Goal: Information Seeking & Learning: Learn about a topic

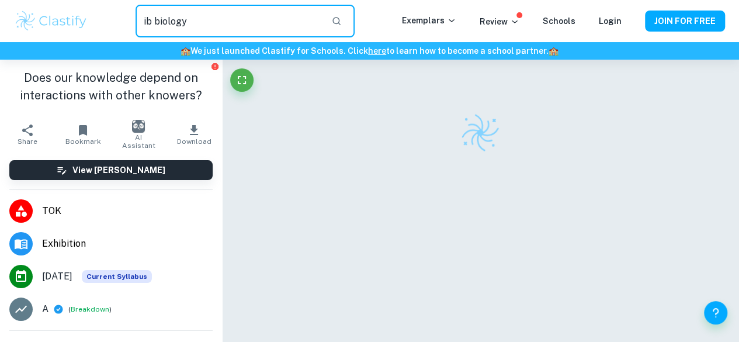
type input "ib biology"
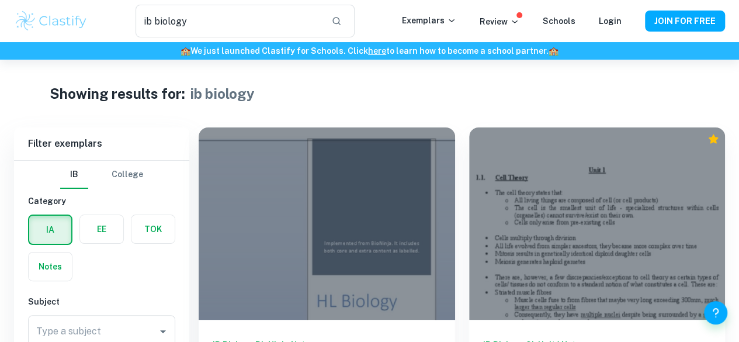
scroll to position [62, 0]
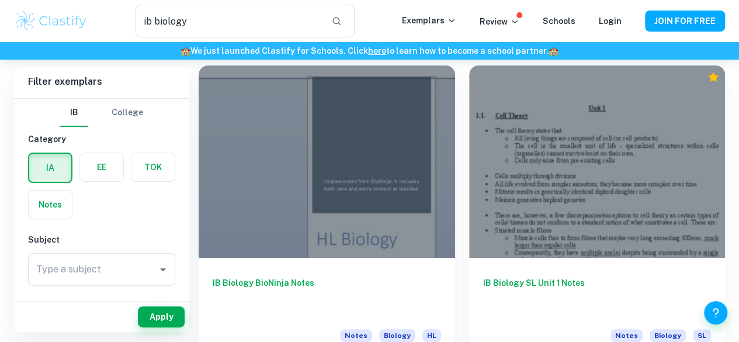
click at [455, 191] on div "IB Biology SL Unit 1 Notes Notes Biology SL" at bounding box center [590, 206] width 270 height 311
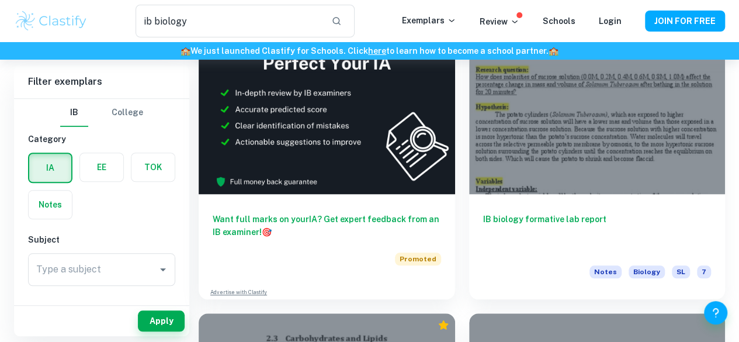
scroll to position [471, 0]
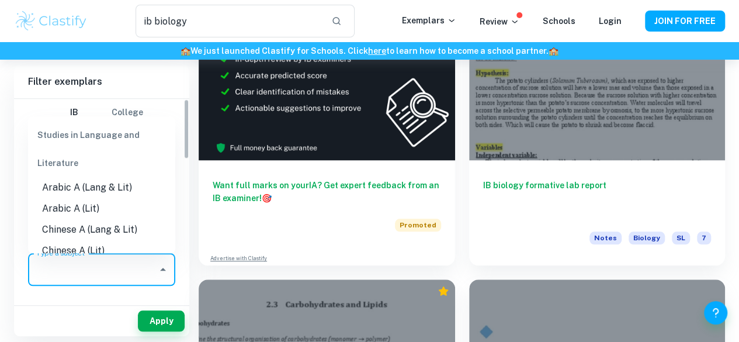
click at [78, 267] on div "Type a subject Type a subject" at bounding box center [101, 269] width 147 height 33
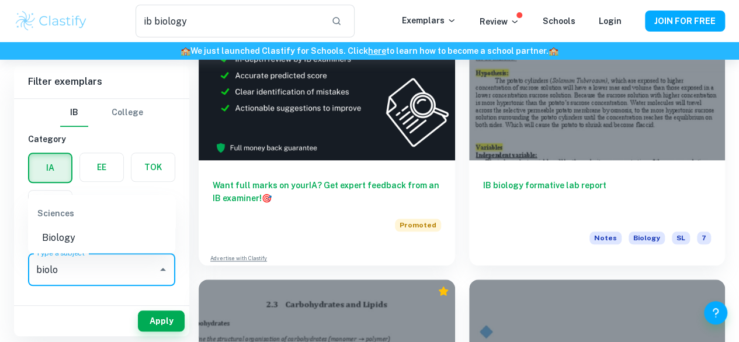
click at [60, 240] on li "Biology" at bounding box center [101, 237] width 147 height 21
type input "Biology"
click at [171, 317] on button "Apply" at bounding box center [161, 320] width 47 height 21
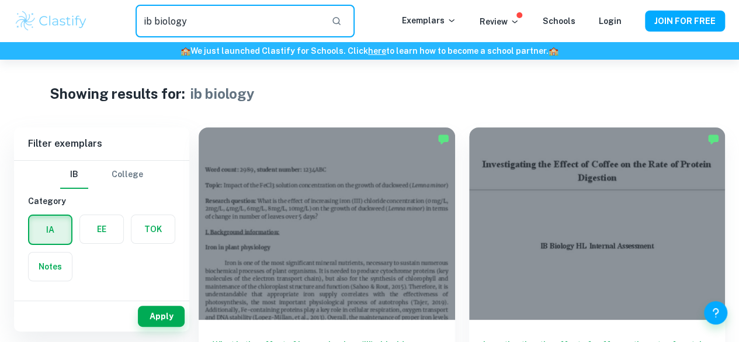
drag, startPoint x: 265, startPoint y: 18, endPoint x: 88, endPoint y: 10, distance: 177.7
click at [89, 9] on div "ib biology ​" at bounding box center [245, 21] width 314 height 33
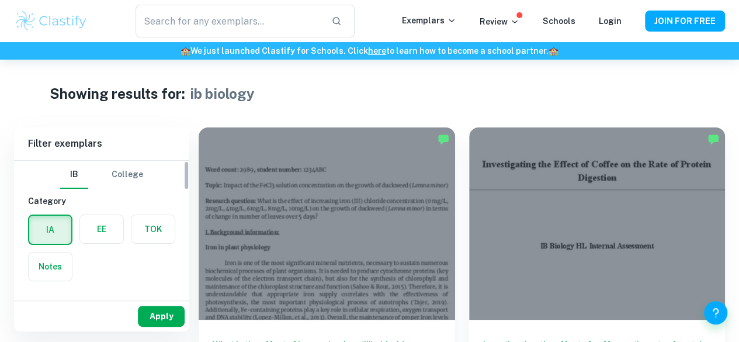
click at [164, 318] on button "Apply" at bounding box center [161, 315] width 47 height 21
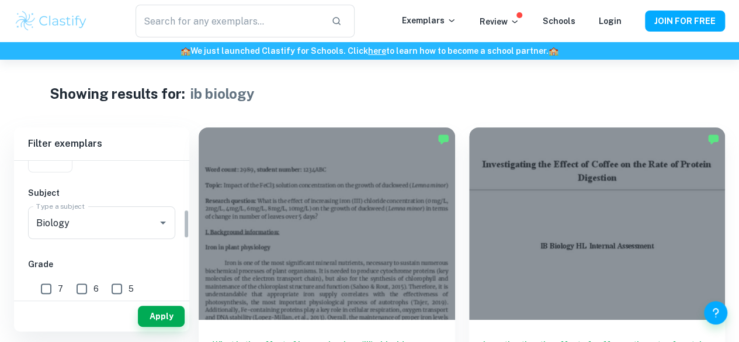
scroll to position [239, 0]
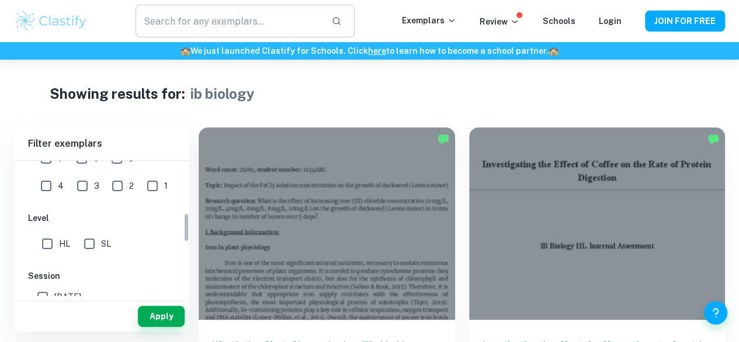
click at [207, 26] on input "text" at bounding box center [228, 21] width 187 height 33
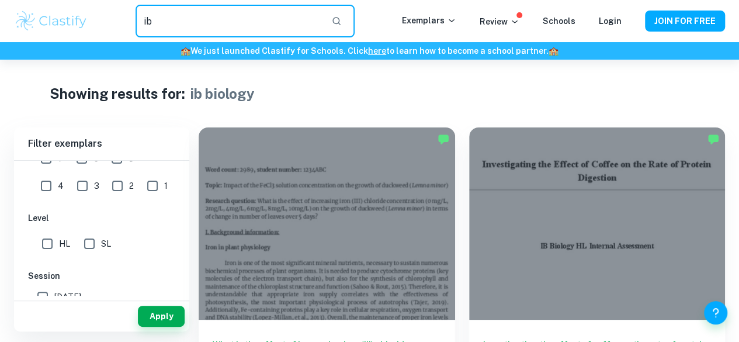
type input "i"
type input "ia"
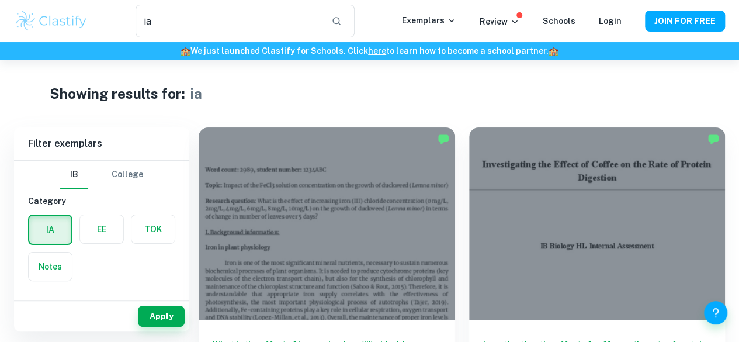
click at [455, 168] on div "Investigating the effect of coffee on the rate of protein digestion IA Biology …" at bounding box center [590, 268] width 270 height 311
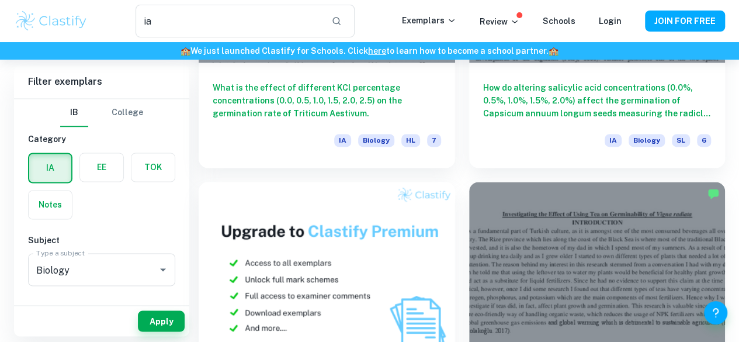
scroll to position [879, 0]
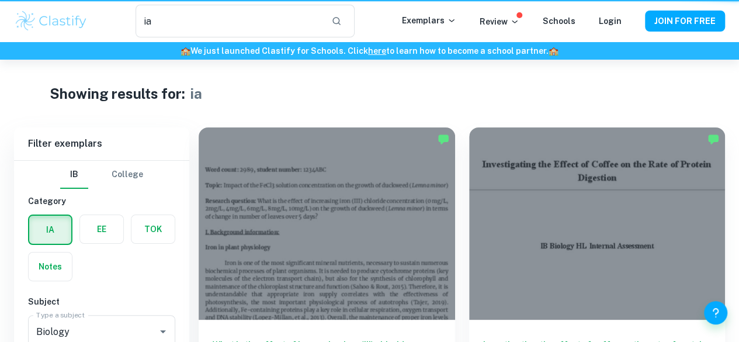
scroll to position [879, 0]
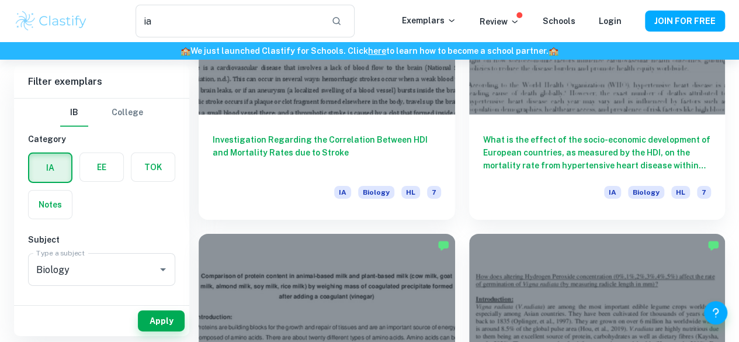
scroll to position [1767, 0]
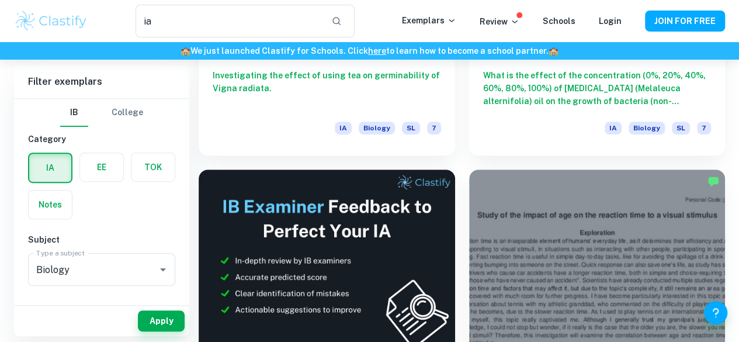
scroll to position [358, 0]
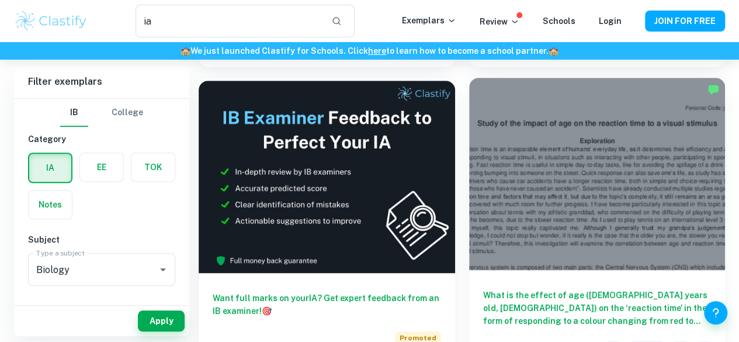
click at [483, 288] on h6 "What is the effect of age (15-20 years old, 45-50 years old) on the ‘reaction t…" at bounding box center [597, 307] width 228 height 39
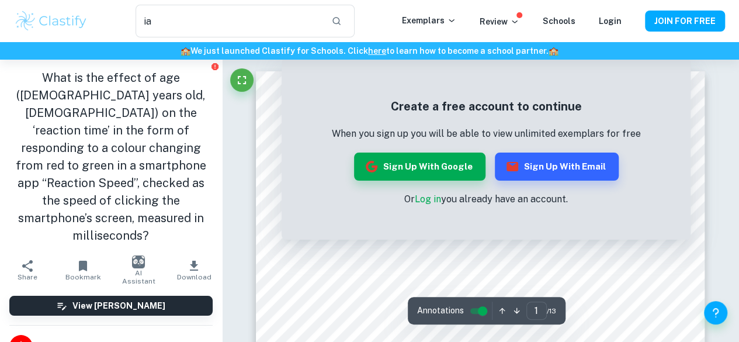
click at [440, 171] on button "Sign up with Google" at bounding box center [419, 166] width 131 height 28
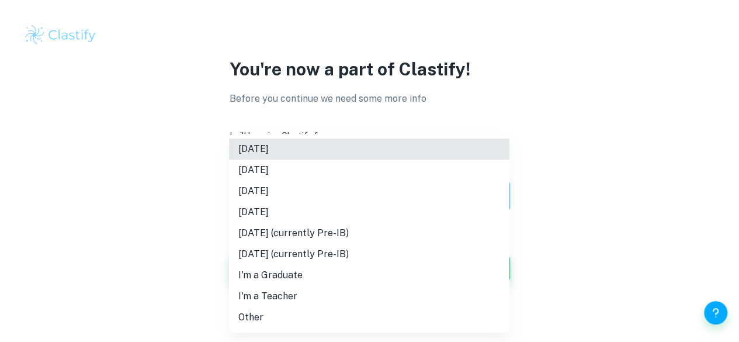
click at [308, 196] on body "We value your privacy We use cookies to enhance your browsing experience, serve…" at bounding box center [369, 171] width 739 height 342
click at [319, 193] on li "May 2026" at bounding box center [369, 190] width 280 height 21
type input "M26"
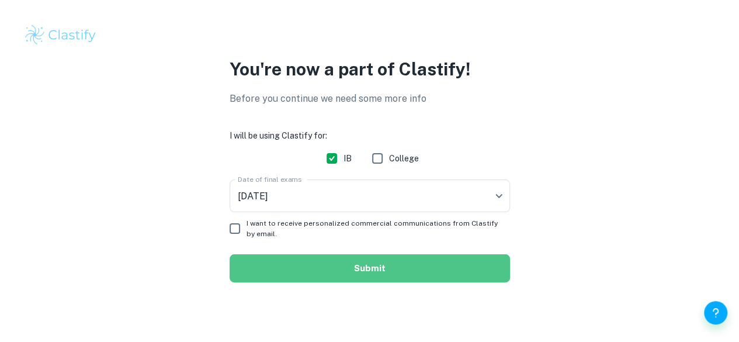
click at [318, 267] on button "Submit" at bounding box center [369, 268] width 280 height 28
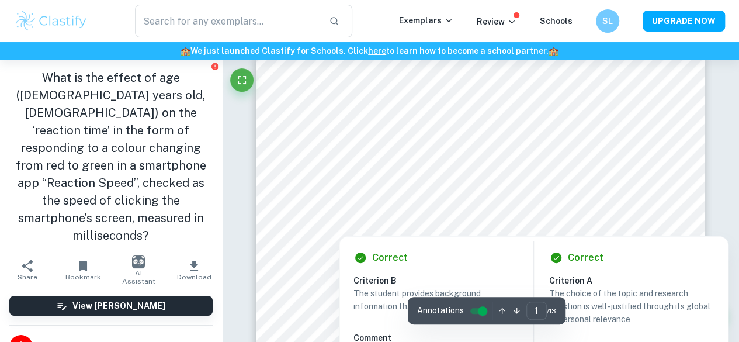
scroll to position [88, 0]
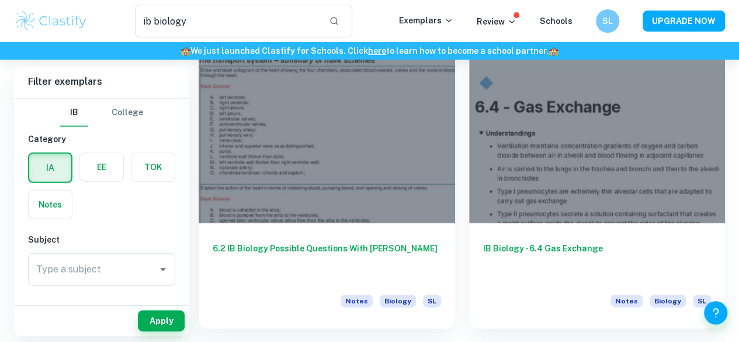
scroll to position [1767, 0]
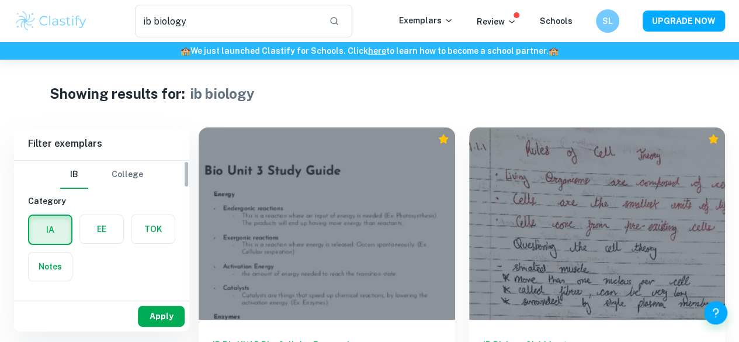
click at [171, 318] on button "Apply" at bounding box center [161, 315] width 47 height 21
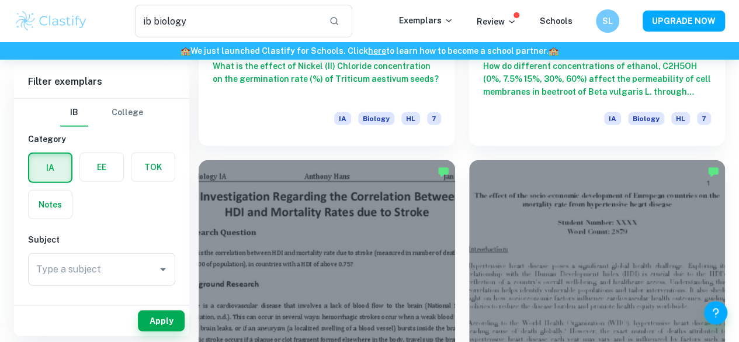
scroll to position [1767, 0]
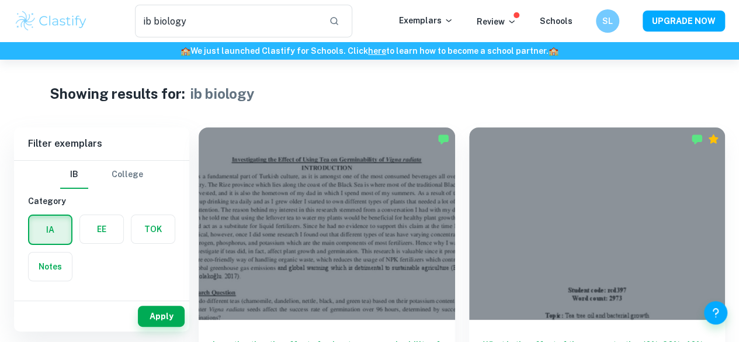
click at [455, 165] on div "What is the effect of the concentration (0%, 20%, 40%, 60%, 80%, 100%) of tea t…" at bounding box center [590, 268] width 270 height 311
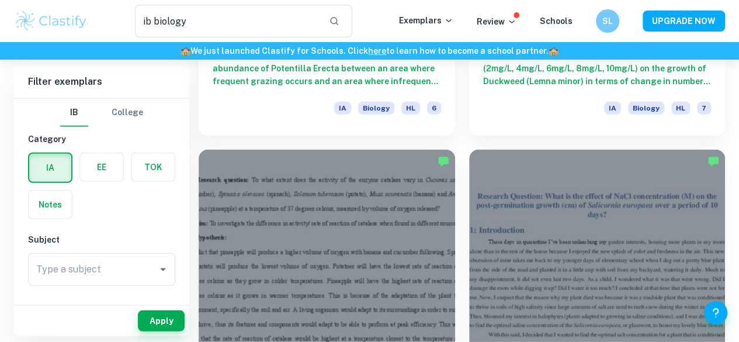
scroll to position [1276, 0]
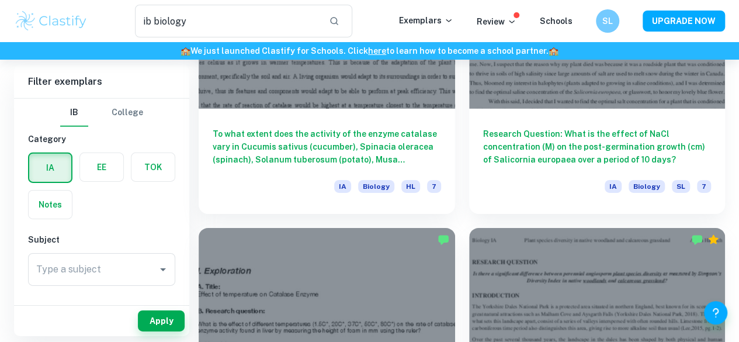
scroll to position [1767, 0]
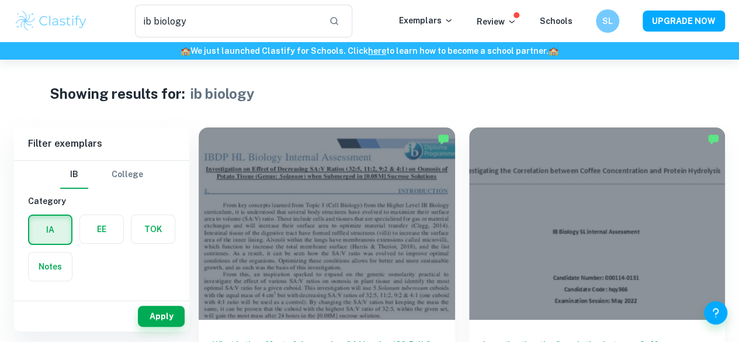
click at [455, 144] on div "Investigating the Correlation between Coffee Concentration and Protein Hydrolys…" at bounding box center [590, 268] width 270 height 311
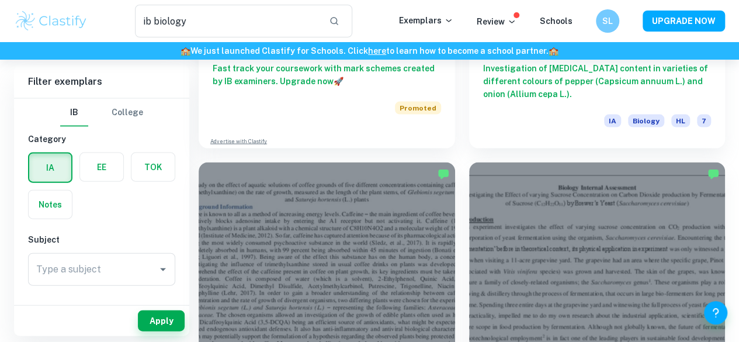
scroll to position [1306, 0]
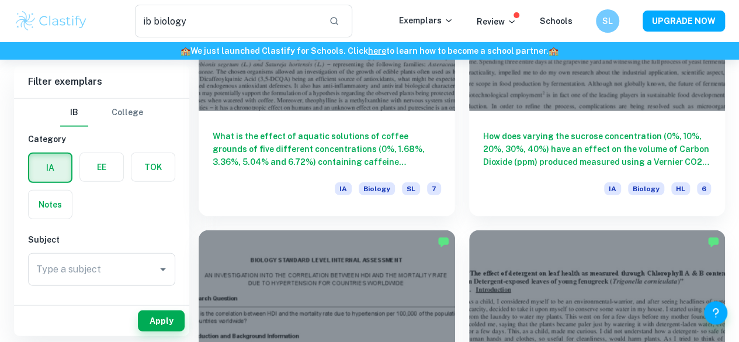
scroll to position [1483, 0]
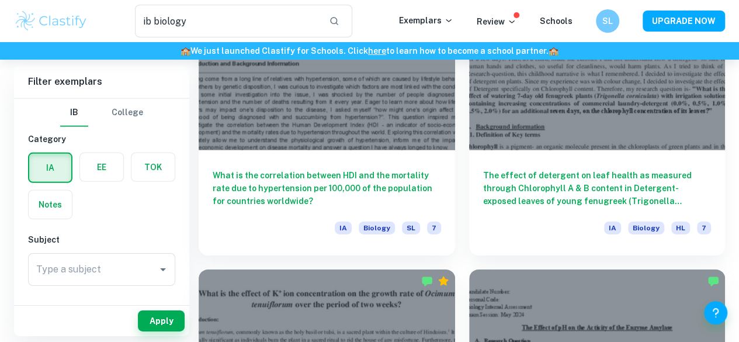
scroll to position [1767, 0]
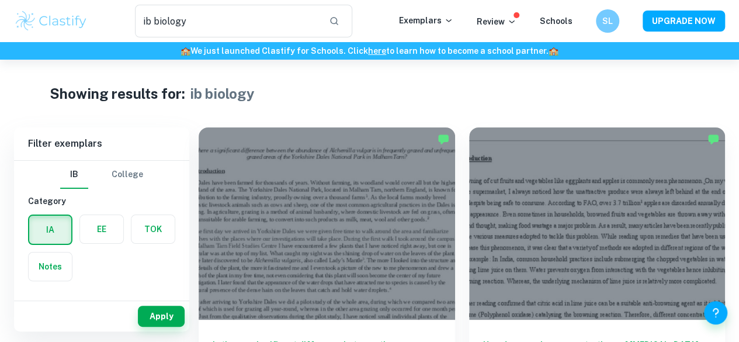
click at [455, 134] on div "How does varying concentrations of citric acid [0.2M-1.0M] with 0.2M intervals …" at bounding box center [590, 268] width 270 height 311
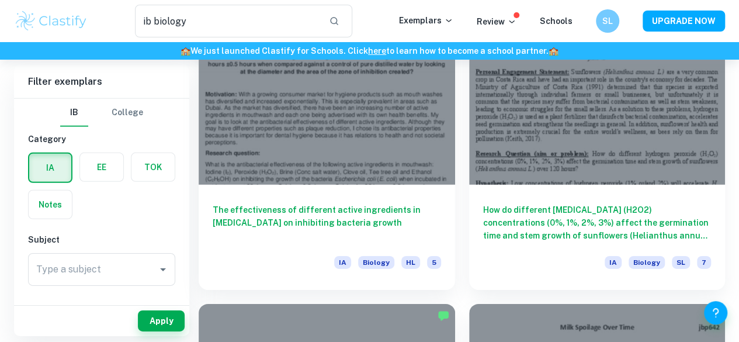
scroll to position [1767, 0]
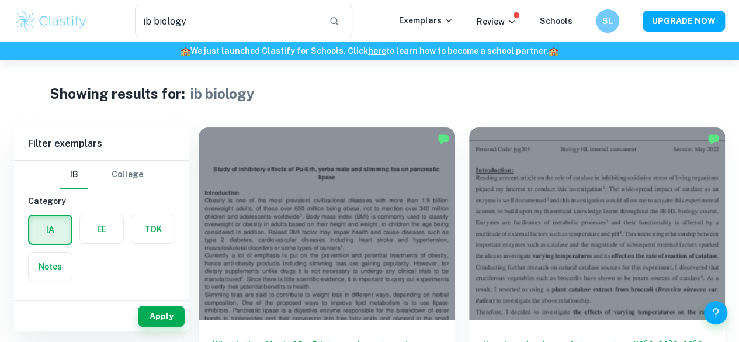
click at [455, 142] on div "How does the change in temperature (10°C, 20°C, 30°C, 40°C, 50°C) affect the vo…" at bounding box center [590, 268] width 270 height 311
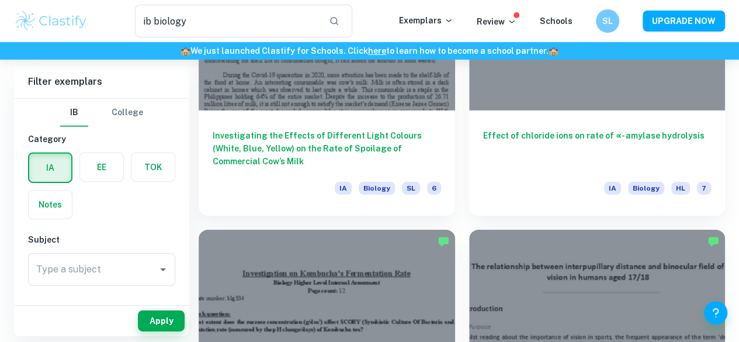
scroll to position [1767, 0]
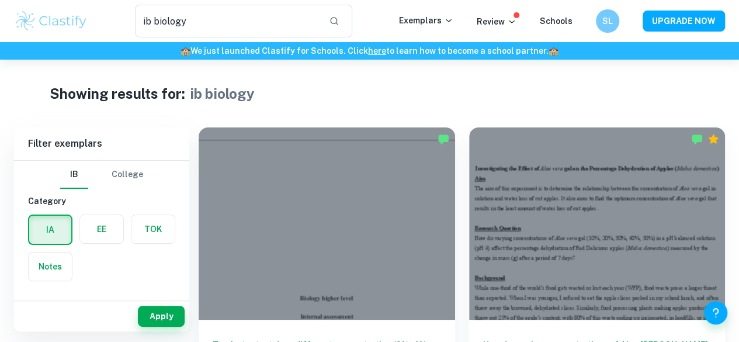
click at [455, 133] on div "How do varying concentrations of Aloe vera gel (10%, 20%, 30%, 40%, 50%) in a p…" at bounding box center [590, 268] width 270 height 311
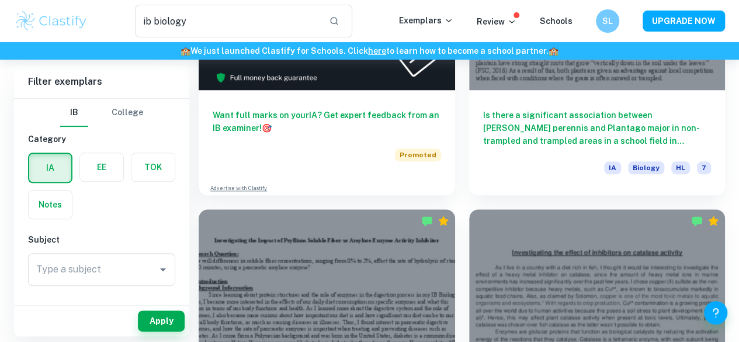
scroll to position [543, 0]
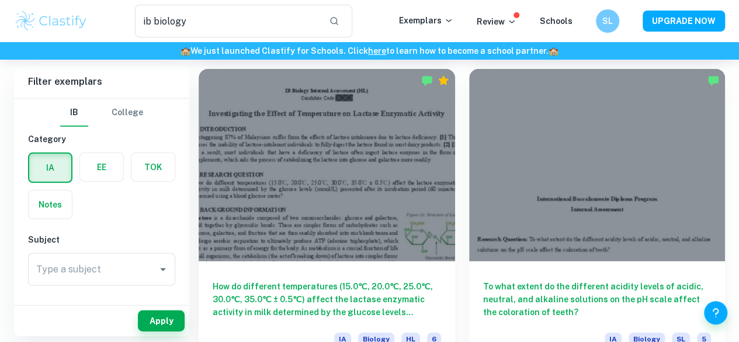
scroll to position [1767, 0]
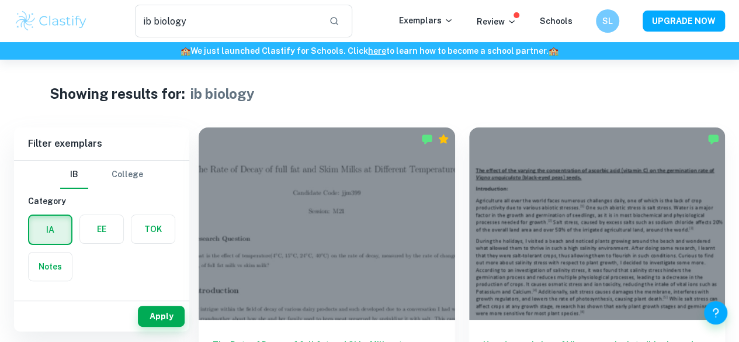
click at [455, 136] on div "How does priming of Vigna unguiculata (black-eyed peas) seeds with different co…" at bounding box center [590, 268] width 270 height 311
click at [455, 121] on div "How does priming of Vigna unguiculata (black-eyed peas) seeds with different co…" at bounding box center [590, 268] width 270 height 311
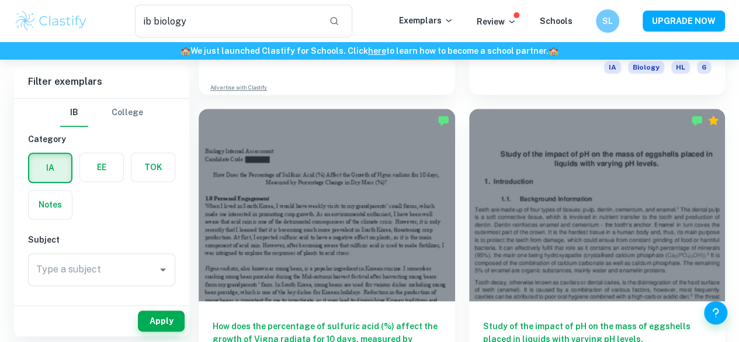
scroll to position [642, 0]
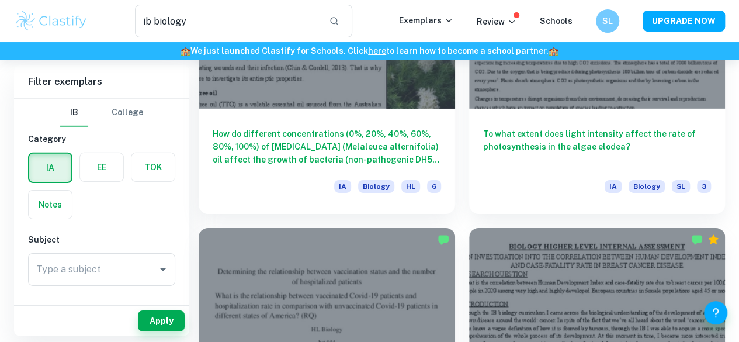
scroll to position [1767, 0]
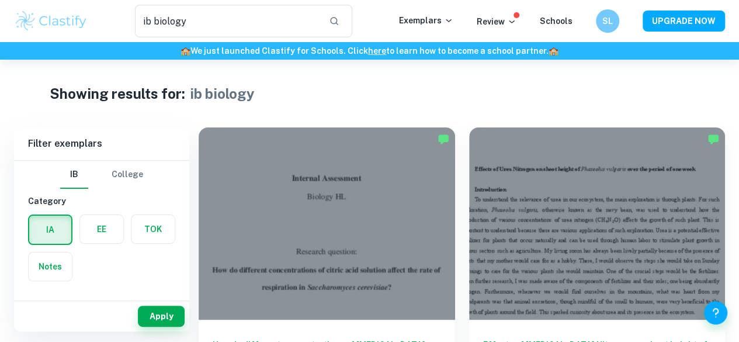
click at [455, 148] on div "Effects of Urea Nitrogen on shoot height of Phaseolus vulgaris over the period …" at bounding box center [590, 268] width 270 height 311
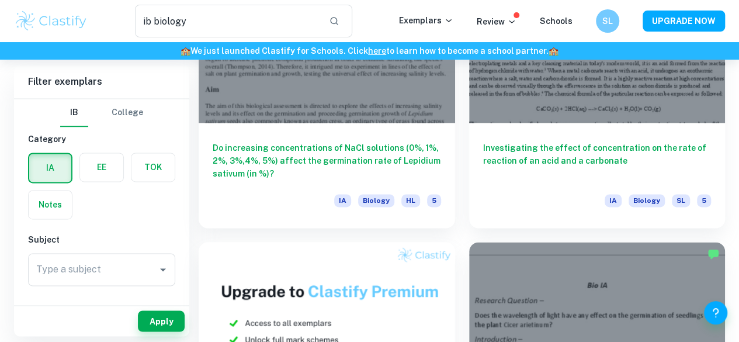
scroll to position [809, 0]
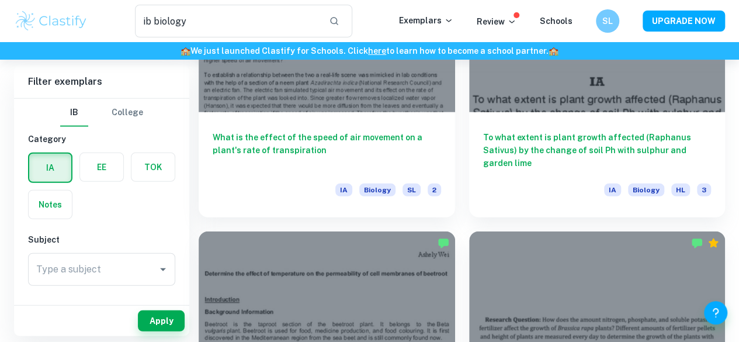
scroll to position [1452, 0]
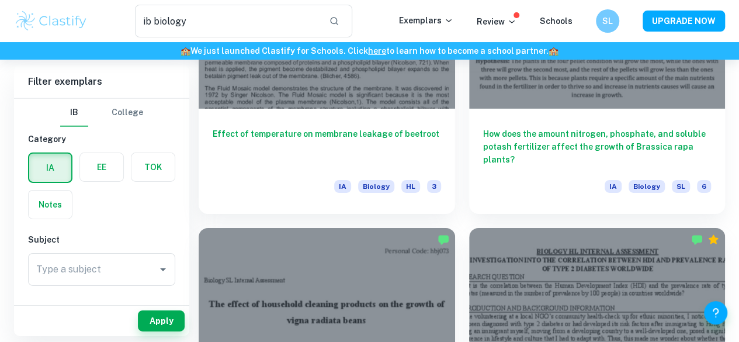
scroll to position [1767, 0]
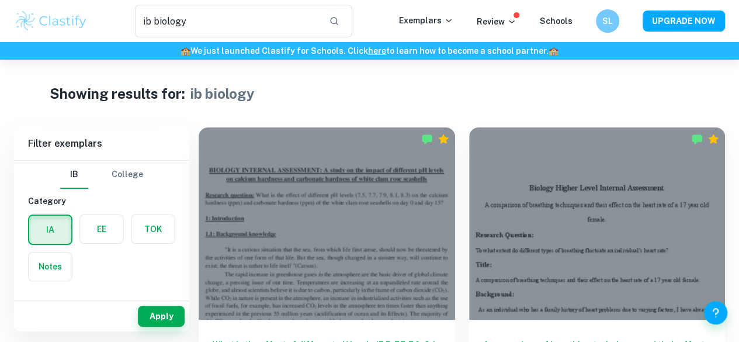
click at [455, 132] on div "A comparison of breathing techniques and their effect on the heart rate of a 17…" at bounding box center [590, 268] width 270 height 311
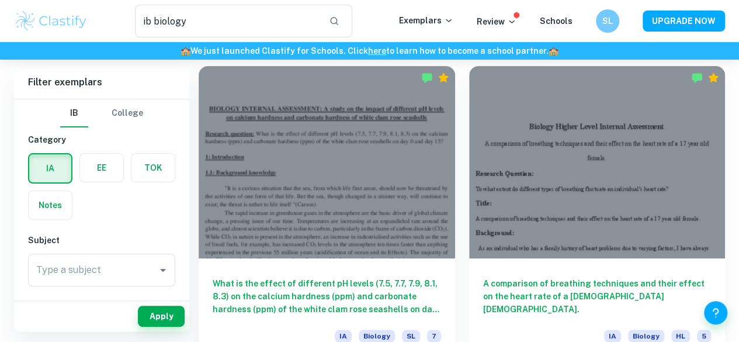
scroll to position [62, 0]
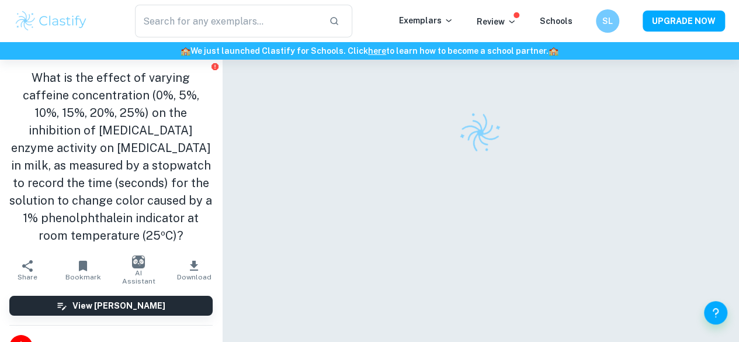
click at [196, 235] on h1 "What is the effect of varying caffeine concentration (0%, 5%, 10%, 15%, 20%, 25…" at bounding box center [110, 156] width 203 height 175
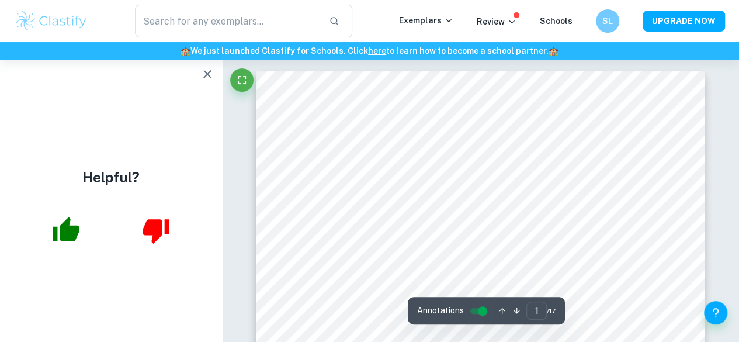
click at [208, 75] on icon "button" at bounding box center [207, 74] width 8 height 8
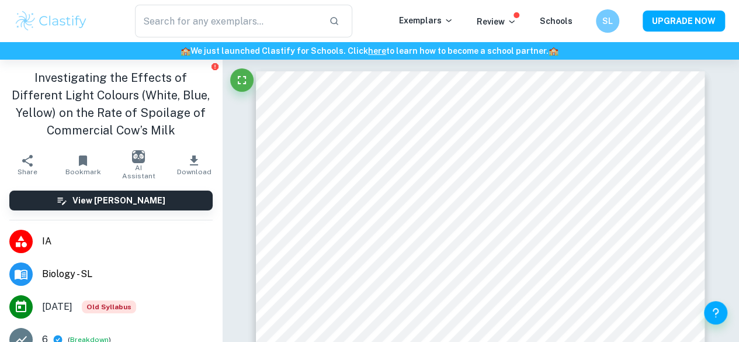
click at [176, 143] on div "Investigating the Effects of Different Light Colours (White, Blue, Yellow) on t…" at bounding box center [111, 104] width 222 height 89
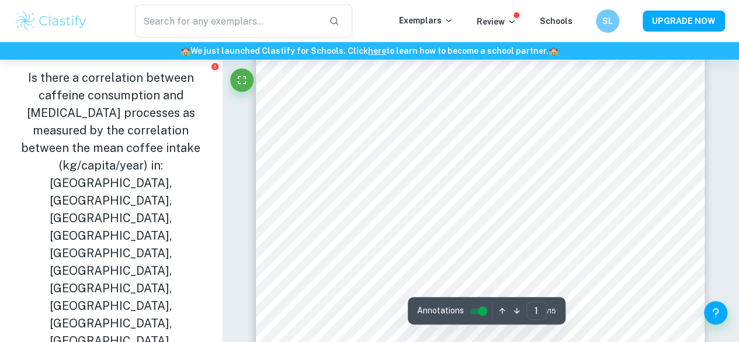
scroll to position [33, 0]
